Goal: Find specific page/section: Find specific page/section

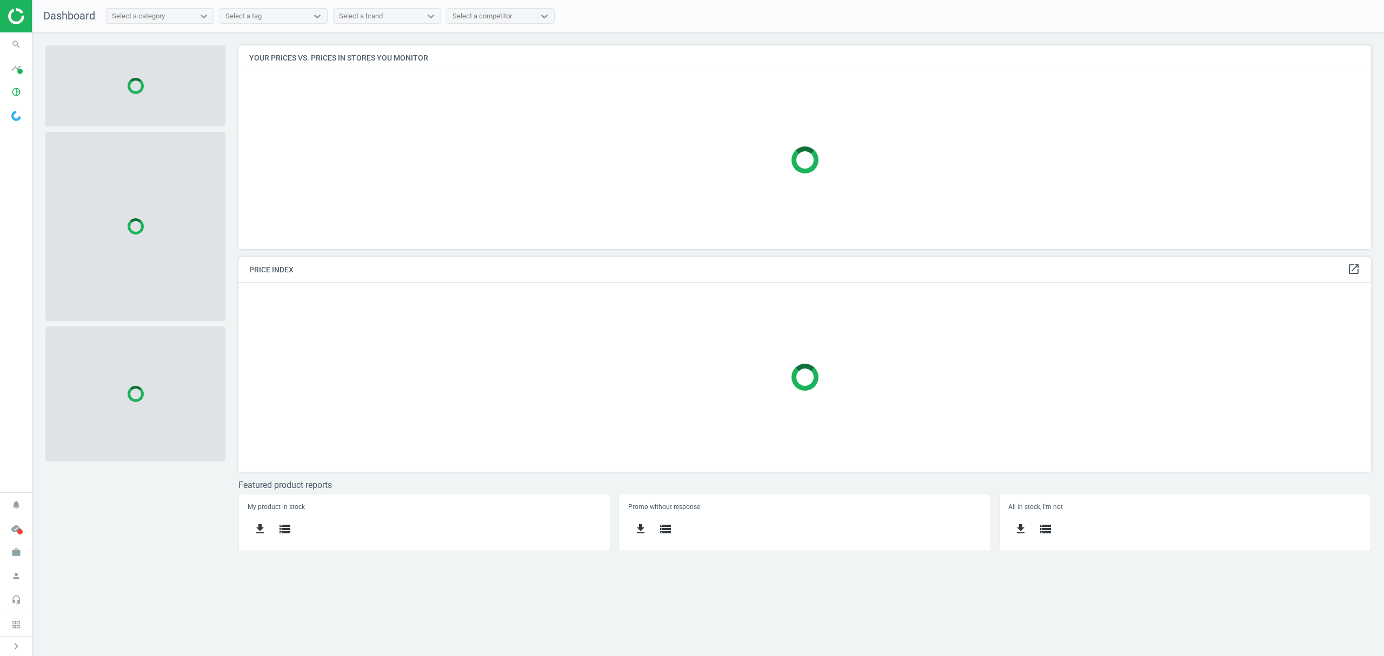
scroll to position [226, 1155]
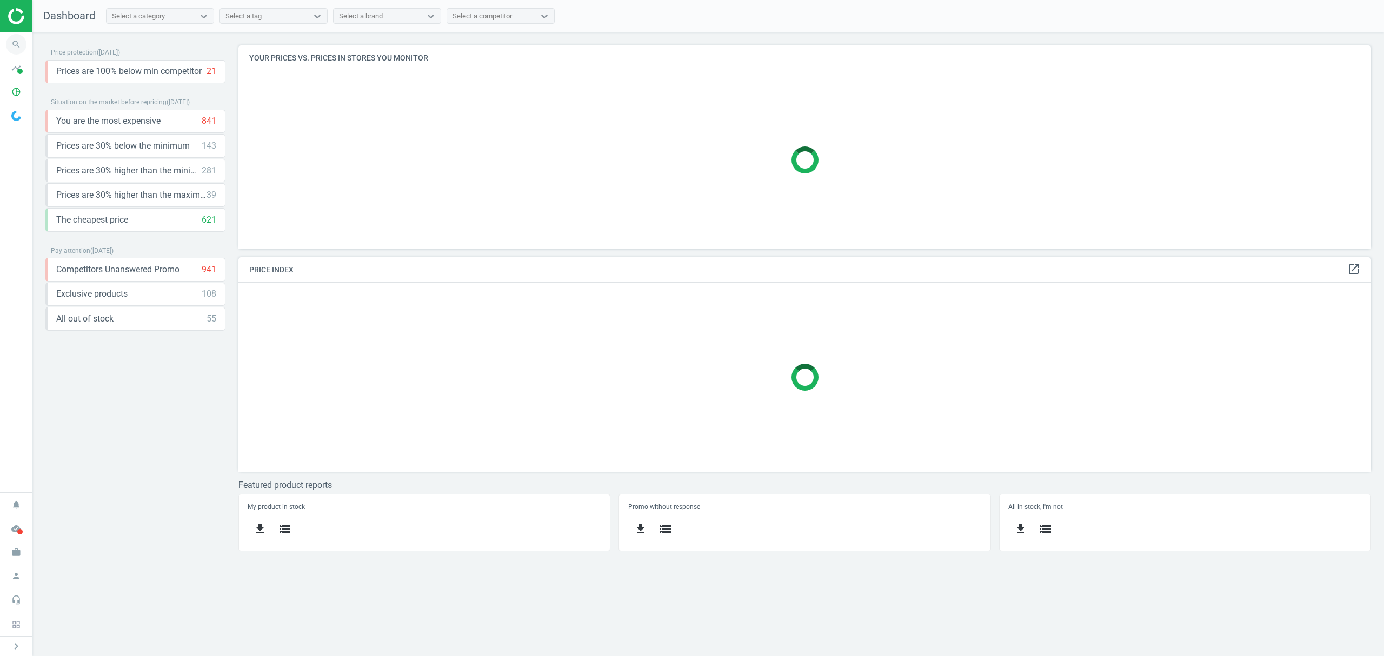
click at [8, 49] on icon "search" at bounding box center [16, 44] width 21 height 21
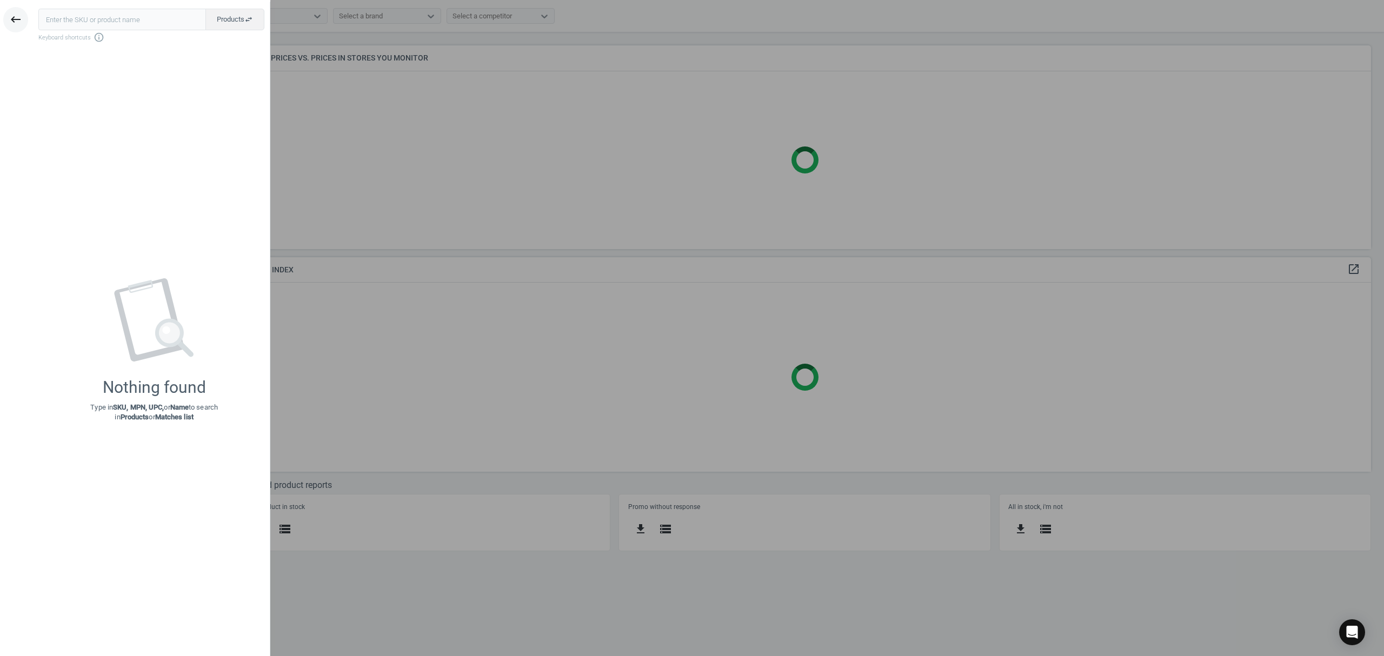
click at [18, 26] on icon "keyboard_backspace" at bounding box center [15, 19] width 13 height 13
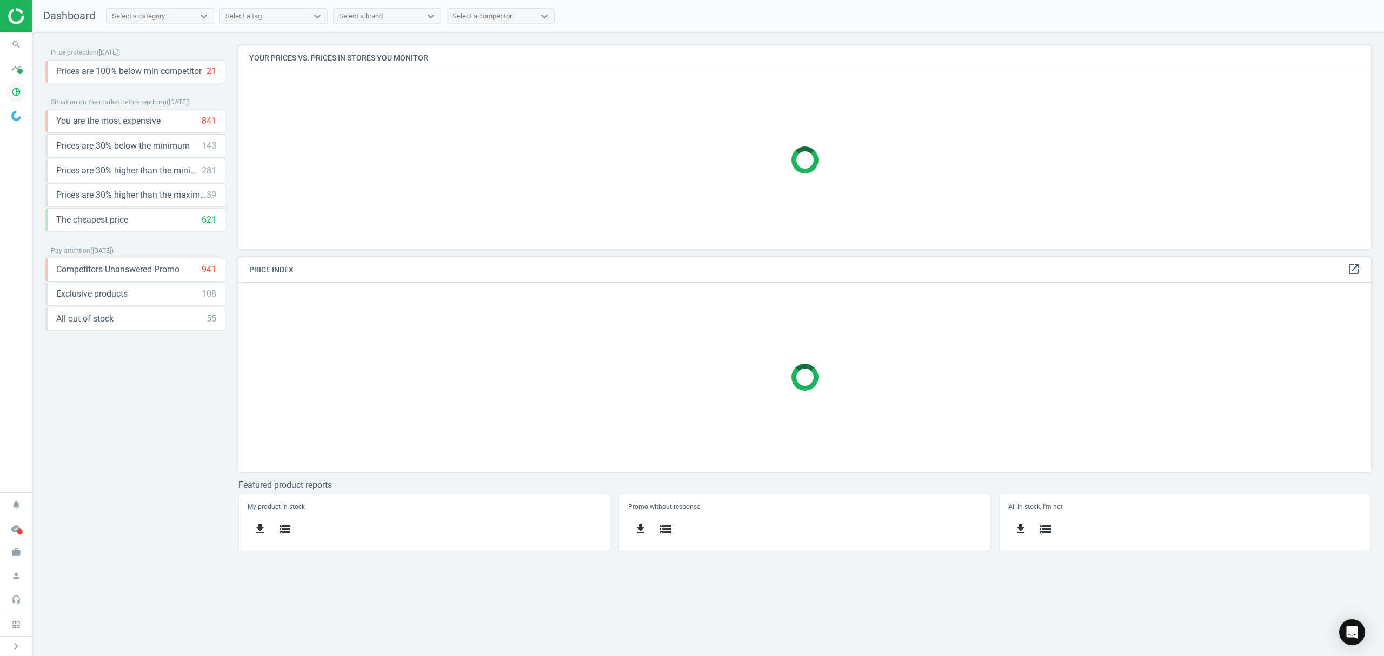
click at [19, 86] on icon "pie_chart_outlined" at bounding box center [16, 92] width 21 height 21
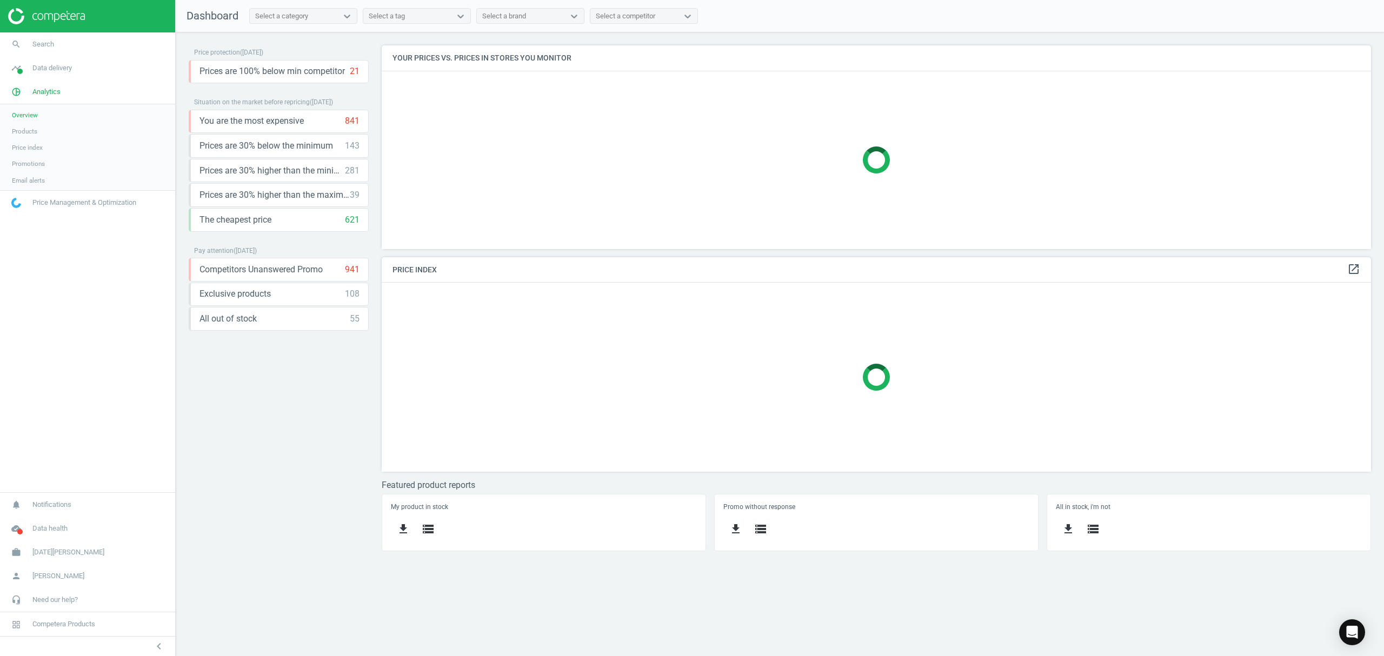
scroll to position [226, 1012]
click at [28, 130] on span "Products" at bounding box center [24, 131] width 25 height 9
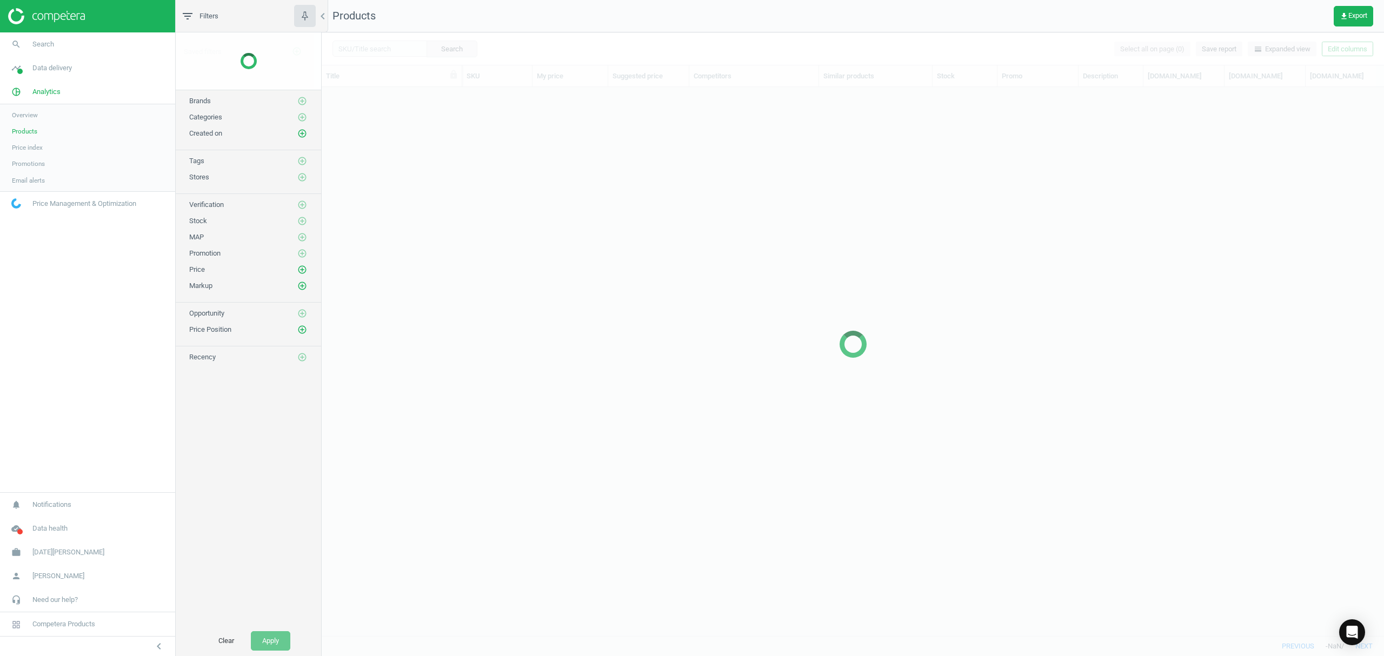
scroll to position [527, 1052]
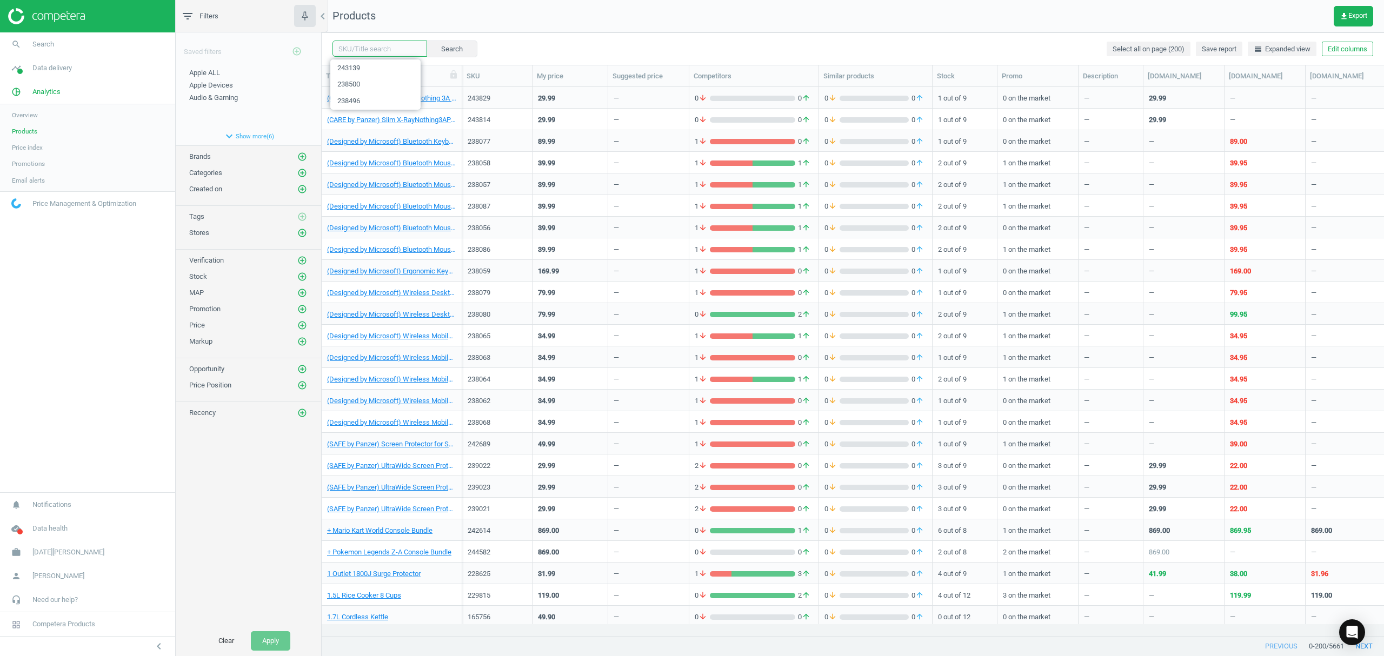
click at [354, 50] on input "text" at bounding box center [379, 49] width 95 height 16
paste input "238503"
type input "238503"
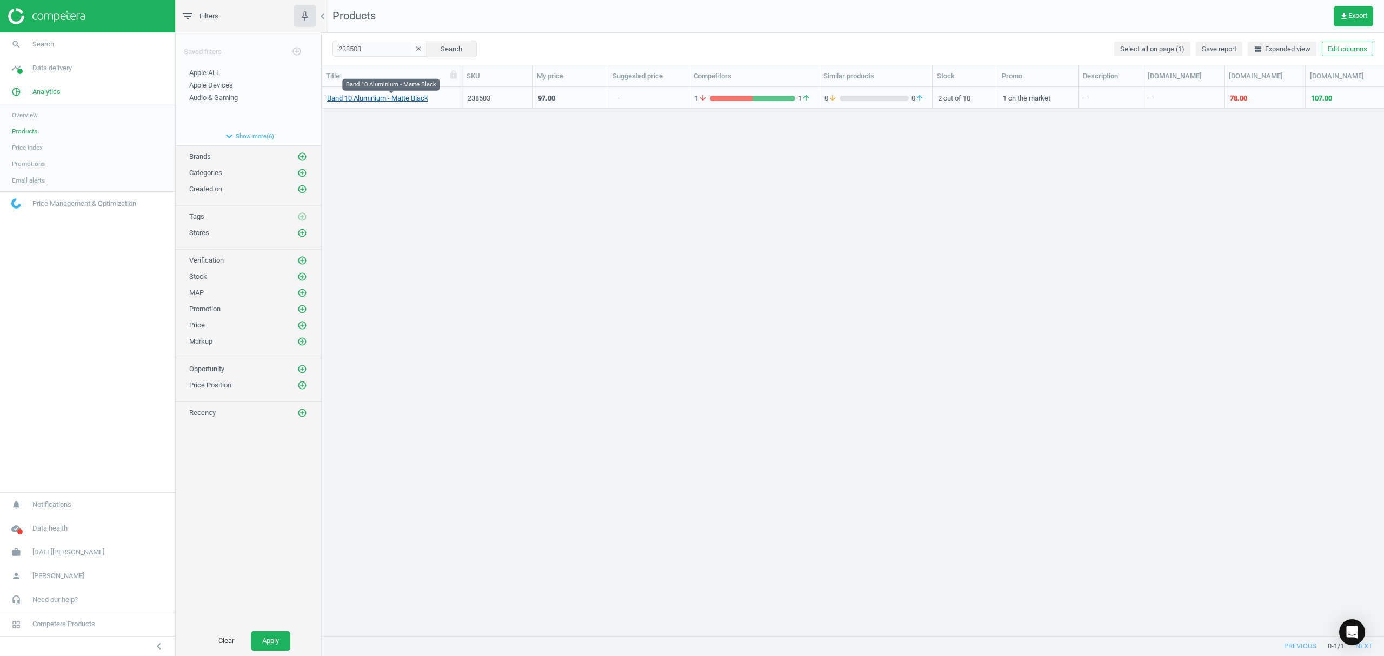
click at [383, 100] on link "Band 10 Aluminium - Matte Black" at bounding box center [377, 99] width 101 height 10
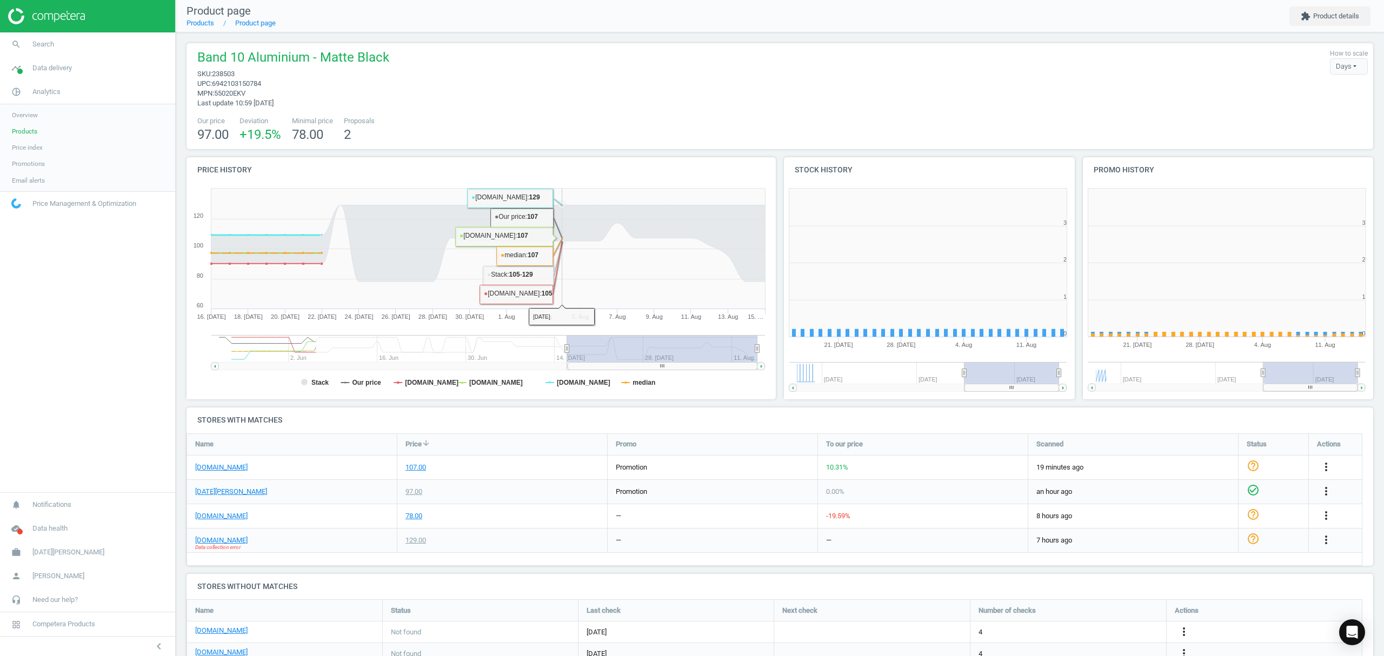
scroll to position [238, 310]
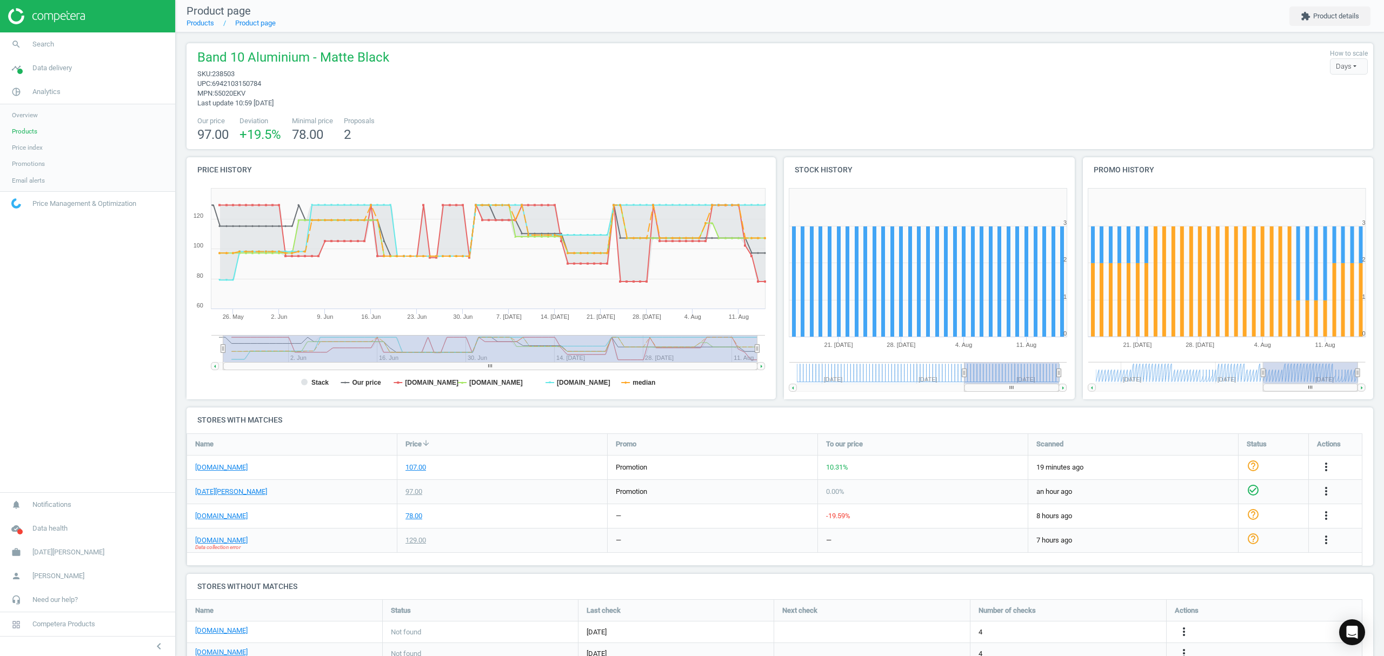
drag, startPoint x: 567, startPoint y: 347, endPoint x: 223, endPoint y: 354, distance: 343.9
click at [223, 354] on g at bounding box center [488, 352] width 554 height 35
